Goal: Navigation & Orientation: Find specific page/section

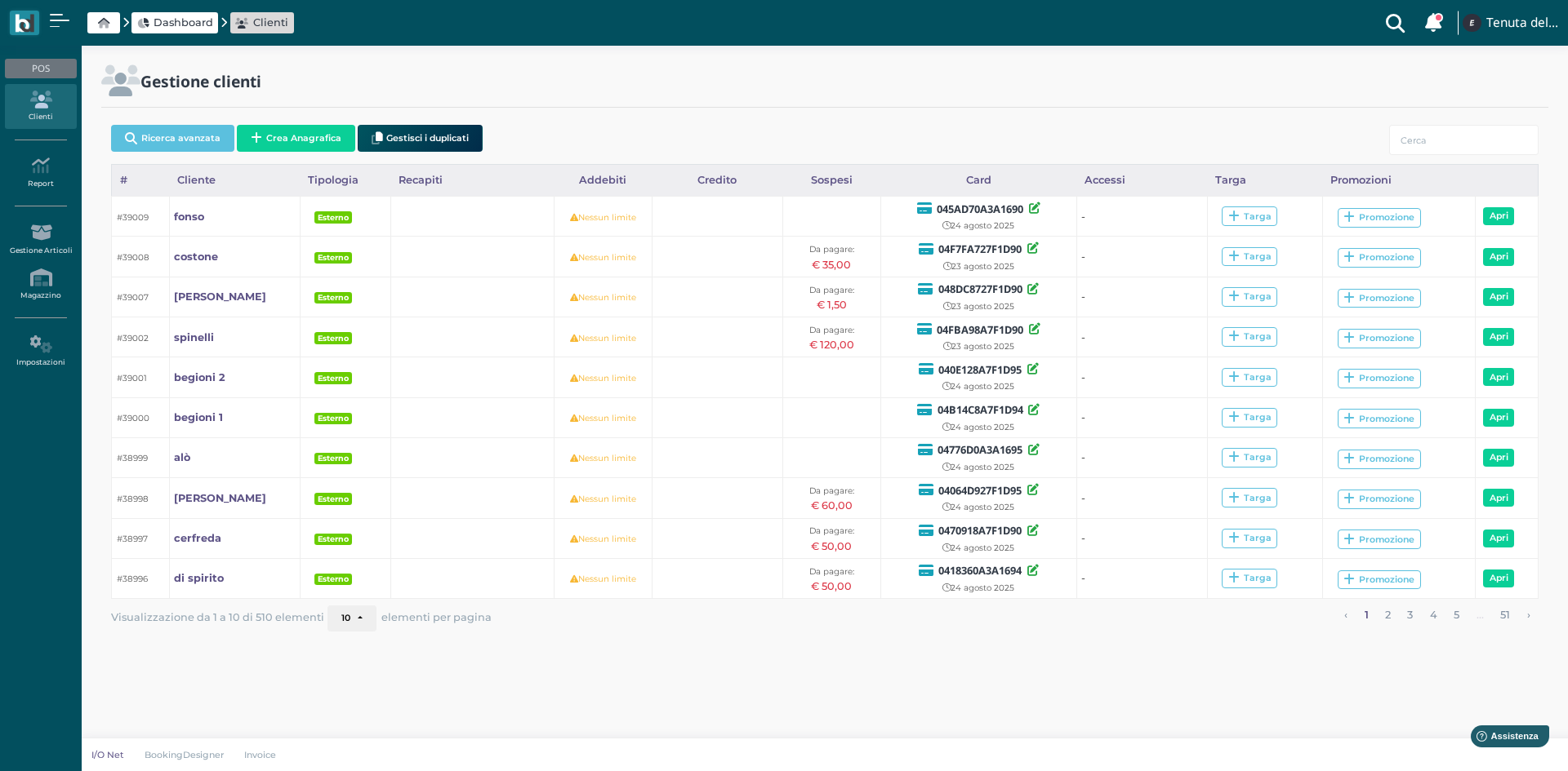
click at [45, 92] on icon at bounding box center [40, 99] width 71 height 18
click at [105, 24] on icon at bounding box center [104, 22] width 11 height 10
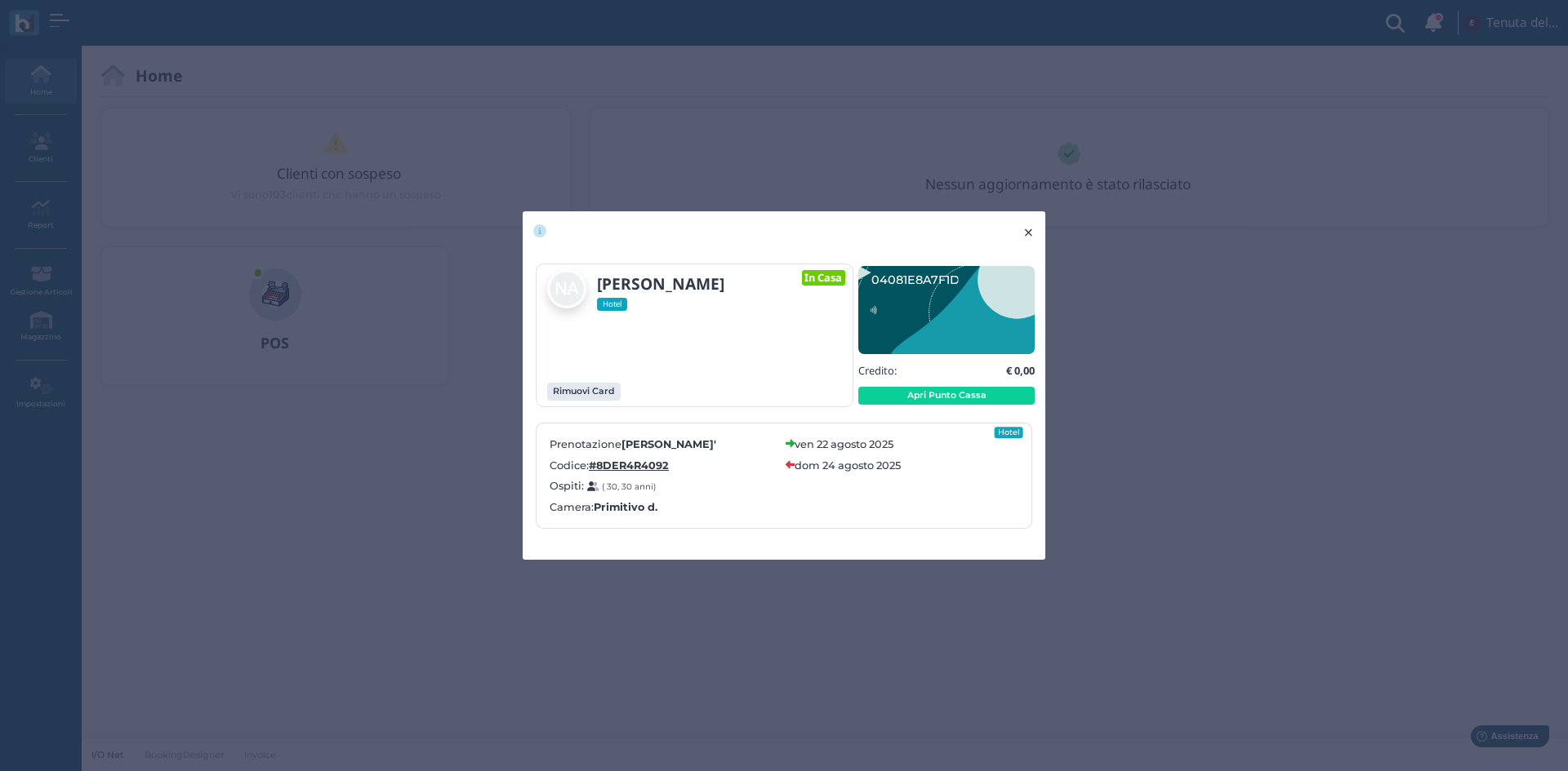
click at [1030, 231] on span "×" at bounding box center [1028, 232] width 12 height 22
drag, startPoint x: 1034, startPoint y: 230, endPoint x: 1018, endPoint y: 229, distance: 16.0
click at [1034, 230] on span "×" at bounding box center [1028, 232] width 12 height 22
click at [1032, 232] on span "×" at bounding box center [1028, 232] width 12 height 22
click at [1031, 233] on span "×" at bounding box center [1028, 232] width 12 height 22
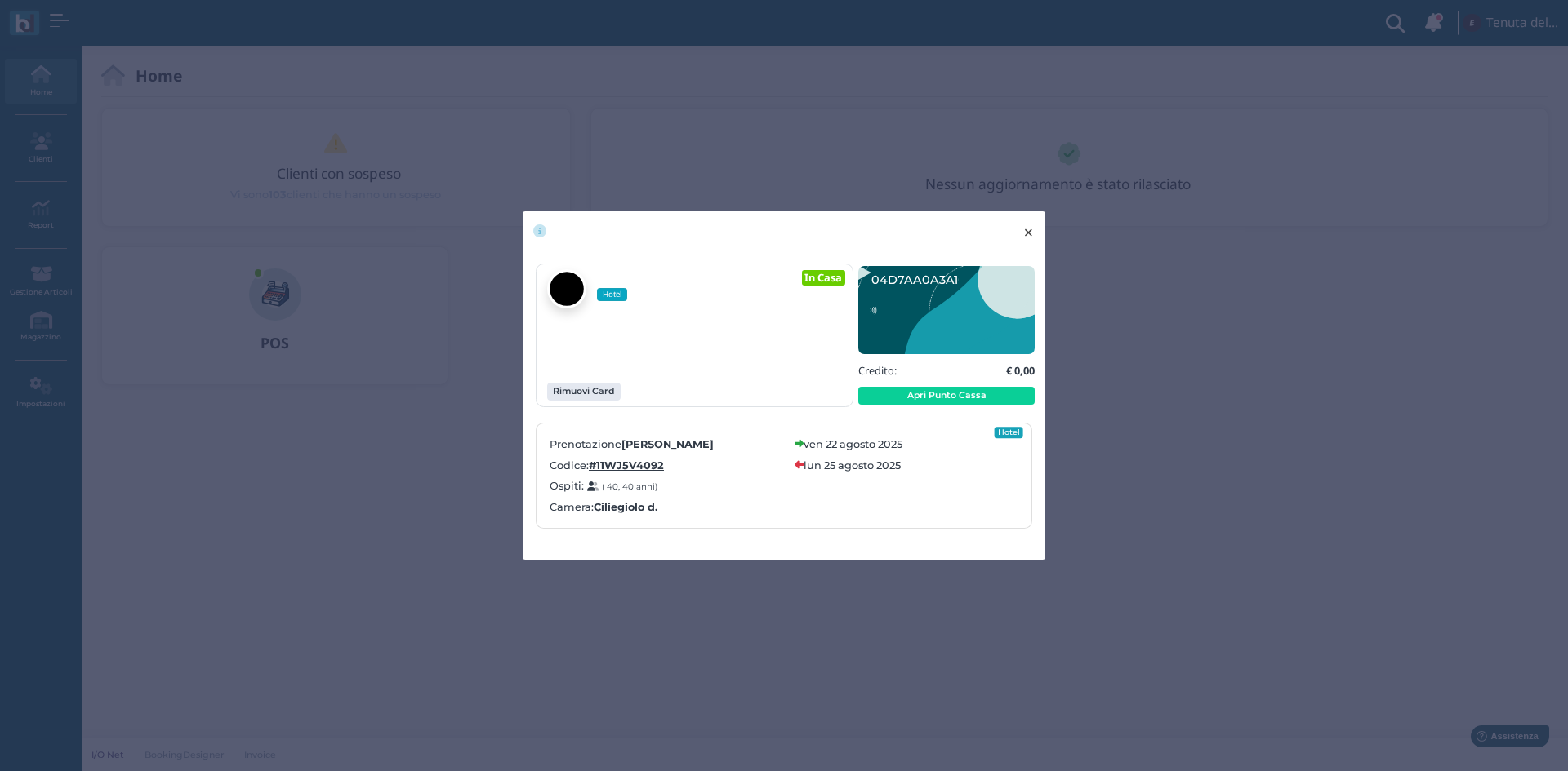
click at [1028, 232] on span "×" at bounding box center [1028, 232] width 12 height 22
click at [1027, 233] on span "×" at bounding box center [1028, 232] width 12 height 22
